Goal: Task Accomplishment & Management: Manage account settings

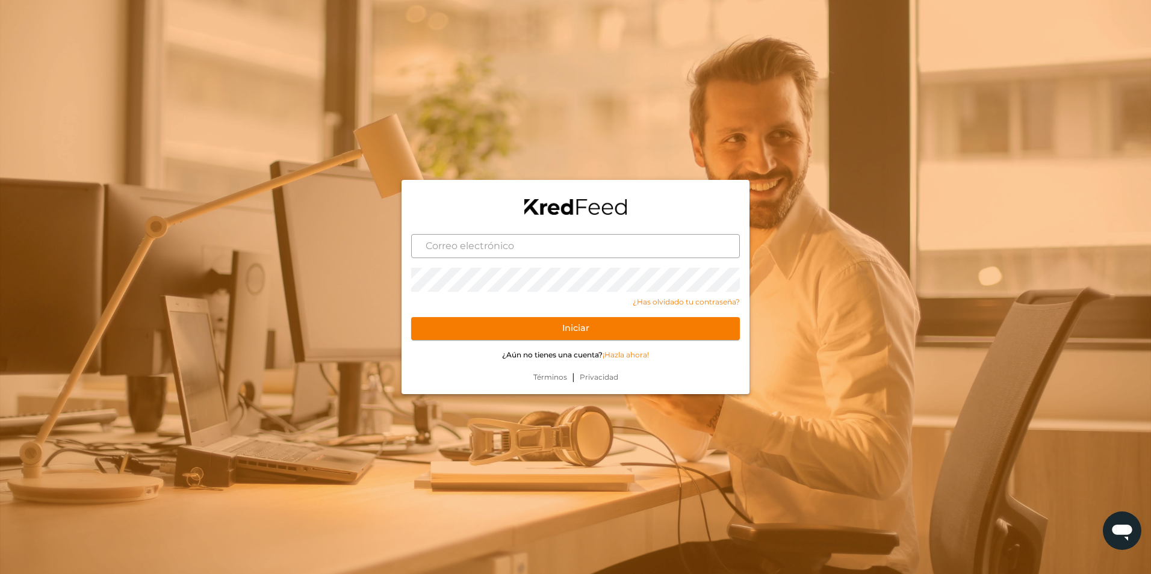
click at [505, 246] on input "text" at bounding box center [575, 246] width 329 height 24
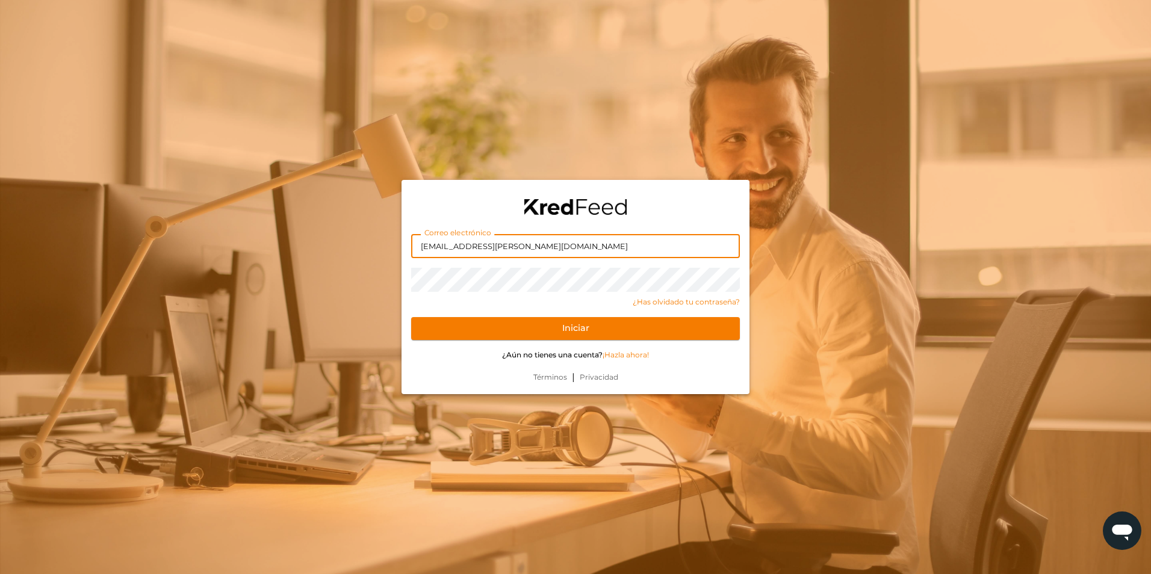
type input "[EMAIL_ADDRESS][PERSON_NAME][DOMAIN_NAME]"
click at [411, 317] on button "Iniciar" at bounding box center [575, 328] width 329 height 23
